Goal: Task Accomplishment & Management: Complete application form

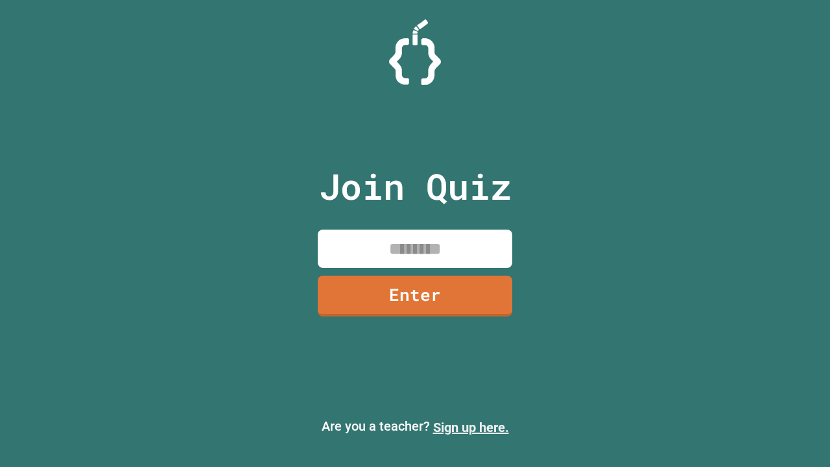
click at [471, 427] on link "Sign up here." at bounding box center [471, 427] width 76 height 16
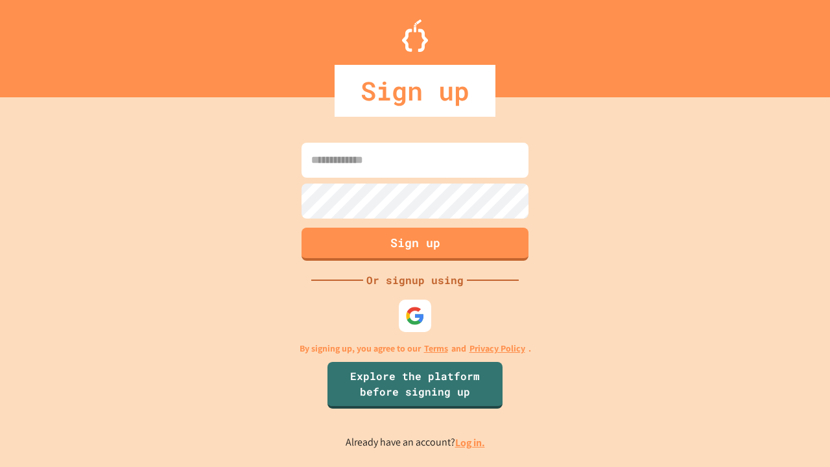
click at [471, 442] on link "Log in." at bounding box center [470, 443] width 30 height 14
